Goal: Information Seeking & Learning: Learn about a topic

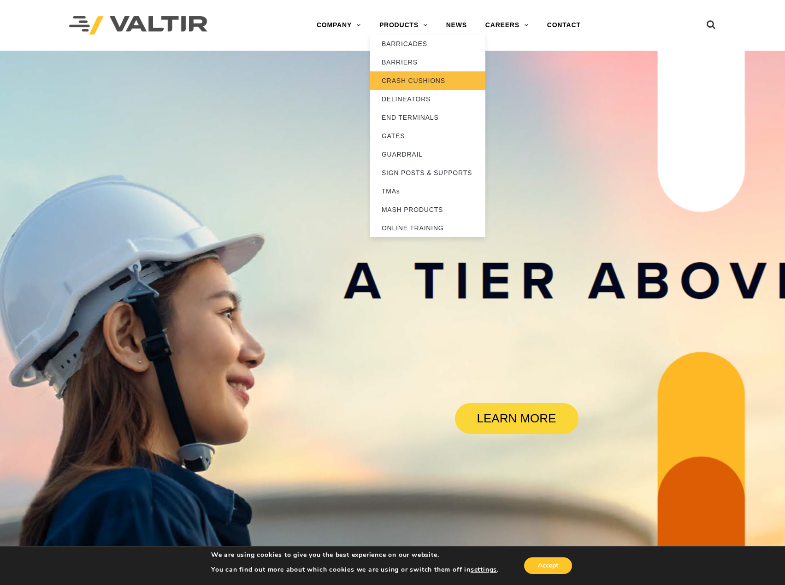
click at [407, 79] on link "CRASH CUSHIONS" at bounding box center [427, 80] width 115 height 18
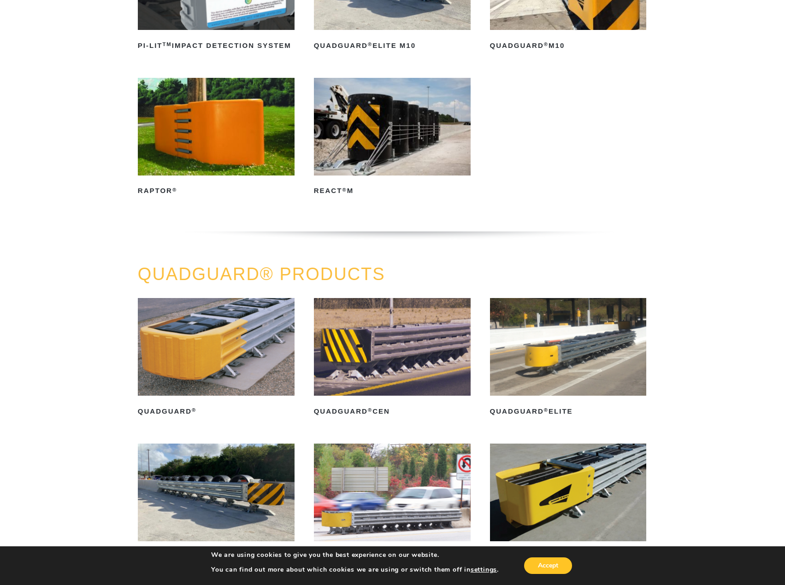
scroll to position [230, 0]
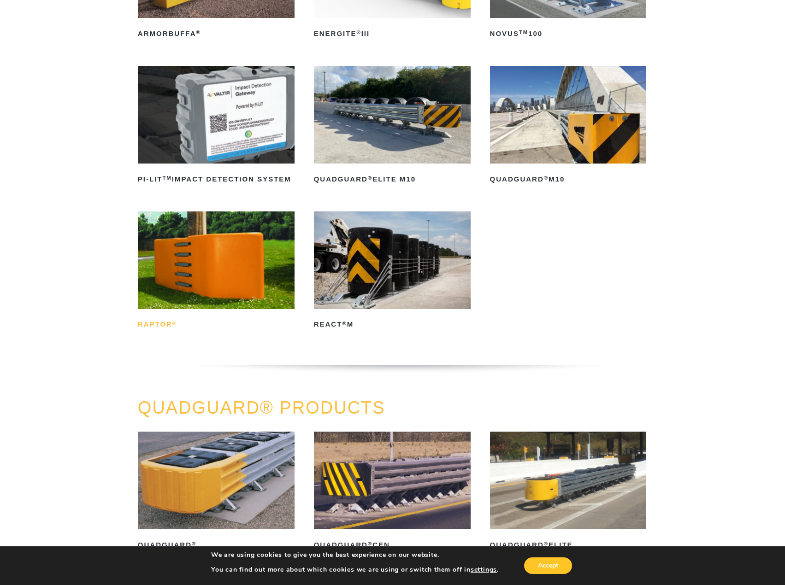
click at [158, 323] on h2 "RAPTOR ®" at bounding box center [216, 324] width 157 height 15
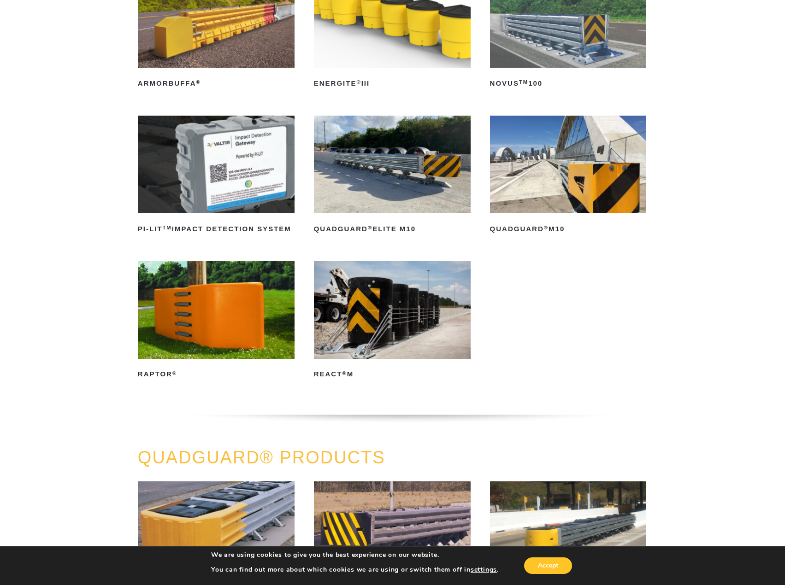
scroll to position [184, 0]
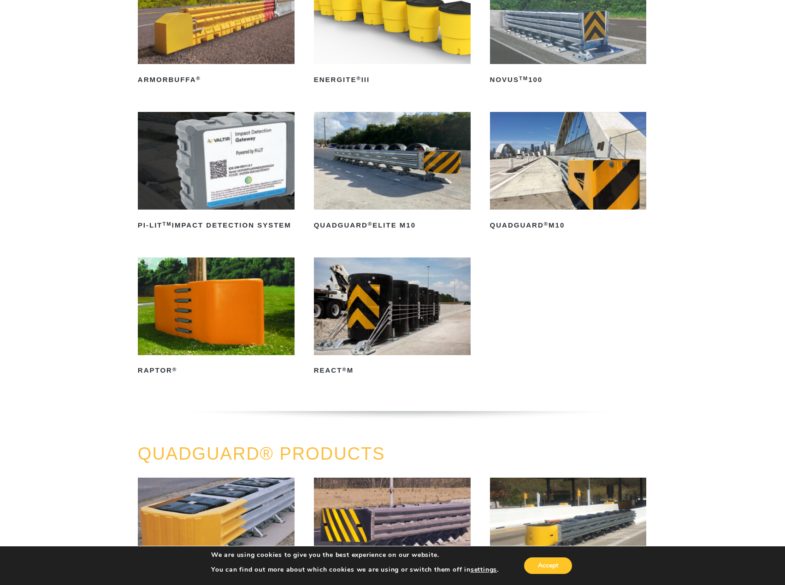
click at [185, 320] on img at bounding box center [216, 307] width 157 height 98
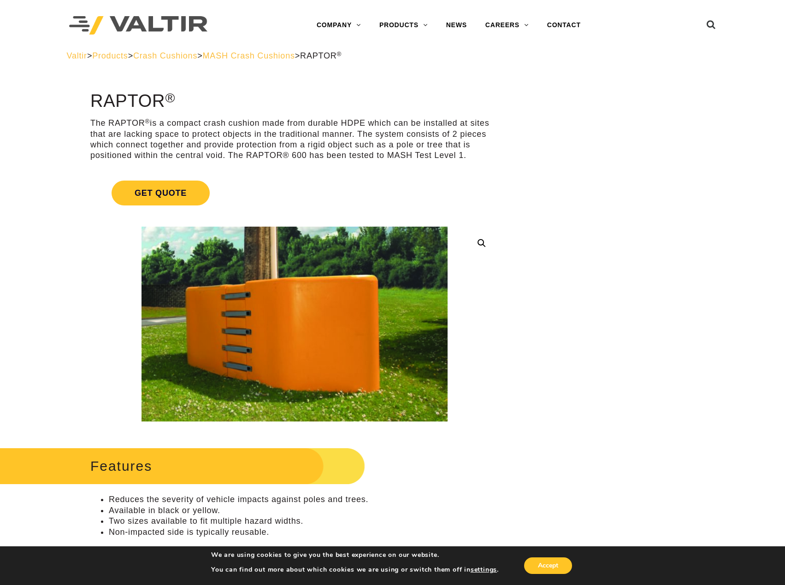
drag, startPoint x: 644, startPoint y: 271, endPoint x: 633, endPoint y: 266, distance: 12.4
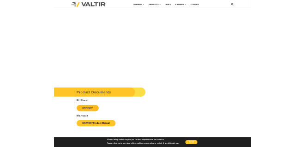
scroll to position [1290, 0]
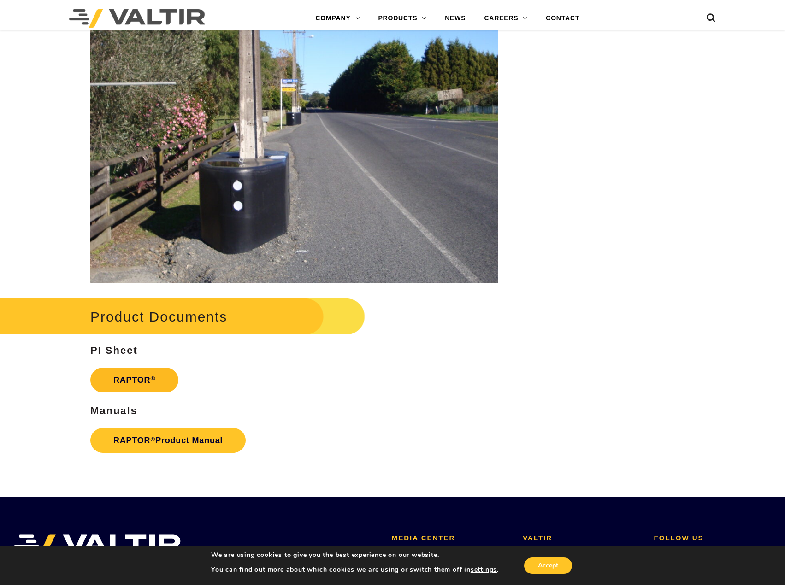
click at [133, 372] on link "RAPTOR ®" at bounding box center [134, 380] width 88 height 25
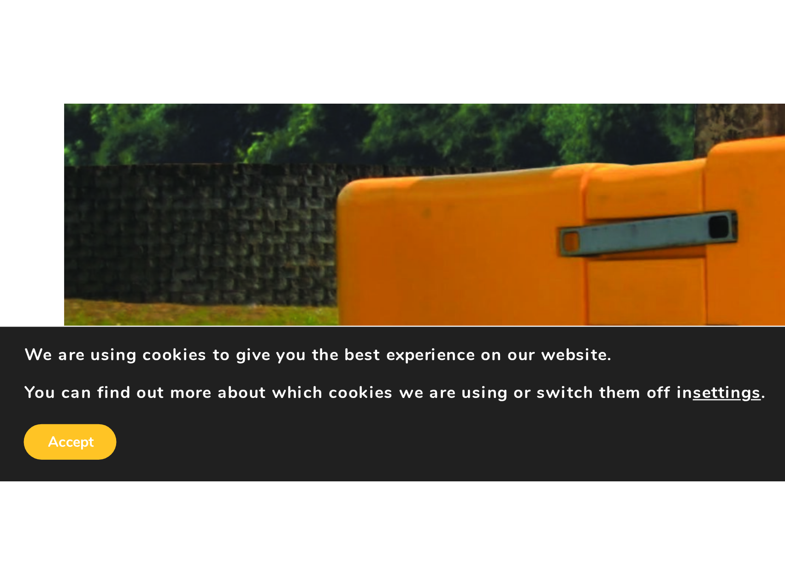
scroll to position [1267, 0]
